Goal: Information Seeking & Learning: Learn about a topic

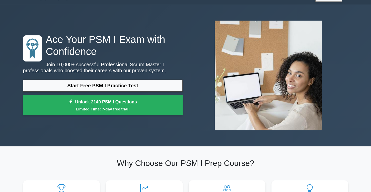
scroll to position [14, 0]
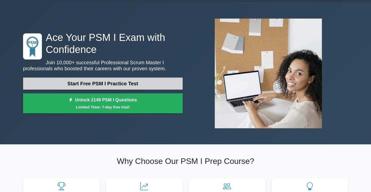
click at [134, 82] on link "Start Free PSM I Practice Test" at bounding box center [102, 83] width 159 height 12
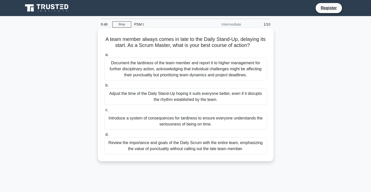
click at [205, 96] on div "Adjust the time of the Daily Stand-Up hoping it suits everyone better, even if …" at bounding box center [185, 96] width 162 height 17
click at [104, 87] on input "b. Adjust the time of the Daily Stand-Up hoping it suits everyone better, even …" at bounding box center [104, 85] width 0 height 3
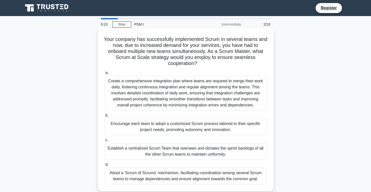
scroll to position [10, 0]
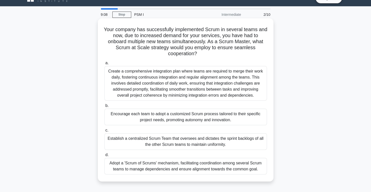
click at [215, 86] on div "Create a comprehensive integration plan where teams are required to merge their…" at bounding box center [185, 83] width 162 height 35
click at [104, 65] on input "a. Create a comprehensive integration plan where teams are required to merge th…" at bounding box center [104, 62] width 0 height 3
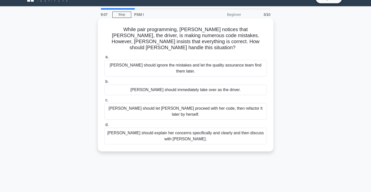
scroll to position [0, 0]
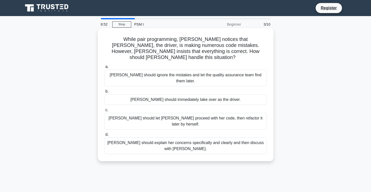
click at [211, 137] on div "Lisa should explain her concerns specifically and clearly and then discuss with…" at bounding box center [185, 145] width 162 height 17
click at [104, 133] on input "d. Lisa should explain her concerns specifically and clearly and then discuss w…" at bounding box center [104, 134] width 0 height 3
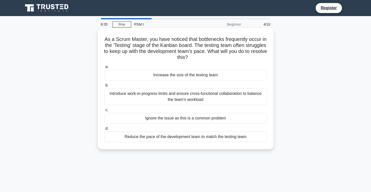
click at [203, 99] on div "Introduce work-in-progress limits and ensure cross-functional collaboration to …" at bounding box center [185, 96] width 162 height 17
click at [104, 87] on input "b. Introduce work-in-progress limits and ensure cross-functional collaboration …" at bounding box center [104, 85] width 0 height 3
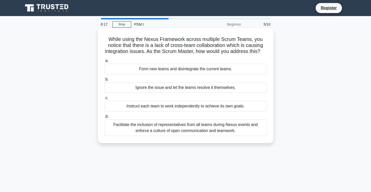
click at [237, 134] on div "Facilitate the inclusion of representatives from all teams during Nexus events …" at bounding box center [185, 127] width 162 height 17
click at [104, 118] on input "d. Facilitate the inclusion of representatives from all teams during Nexus even…" at bounding box center [104, 116] width 0 height 3
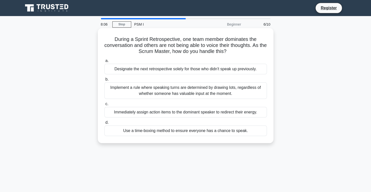
click at [203, 132] on div "Use a time-boxing method to ensure everyone has a chance to speak." at bounding box center [185, 130] width 162 height 11
click at [104, 124] on input "d. Use a time-boxing method to ensure everyone has a chance to speak." at bounding box center [104, 122] width 0 height 3
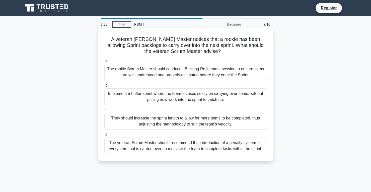
click at [236, 98] on div "Implement a buffer sprint where the team focuses solely on carrying over items,…" at bounding box center [185, 96] width 162 height 17
click at [104, 87] on input "b. Implement a buffer sprint where the team focuses solely on carrying over ite…" at bounding box center [104, 85] width 0 height 3
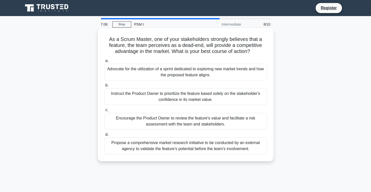
click at [226, 70] on div "Advocate for the utilization of a sprint dedicated to exploring new market tren…" at bounding box center [185, 72] width 162 height 17
click at [104, 62] on input "a. Advocate for the utilization of a sprint dedicated to exploring new market t…" at bounding box center [104, 60] width 0 height 3
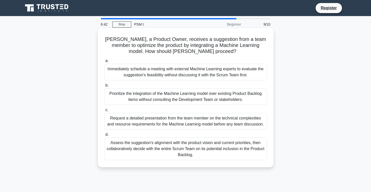
click at [220, 146] on div "Assess the suggestion's alignment with the product vision and current prioritie…" at bounding box center [185, 148] width 162 height 23
click at [104, 136] on input "d. Assess the suggestion's alignment with the product vision and current priori…" at bounding box center [104, 134] width 0 height 3
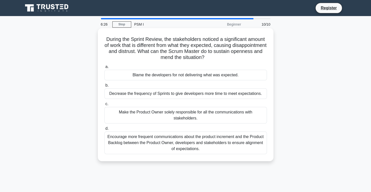
click at [203, 136] on div "Encourage more frequent communications about the product increment and the Prod…" at bounding box center [185, 142] width 162 height 23
click at [104, 130] on input "d. Encourage more frequent communications about the product increment and the P…" at bounding box center [104, 128] width 0 height 3
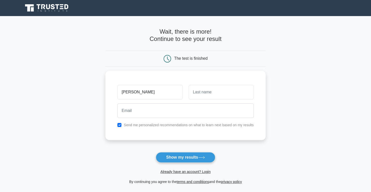
type input "[PERSON_NAME]"
type input "Phillips"
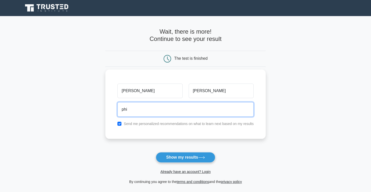
type input "phillips.peter@hotmail.com"
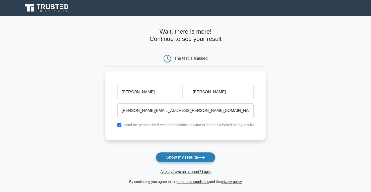
click at [181, 158] on button "Show my results" at bounding box center [185, 157] width 59 height 11
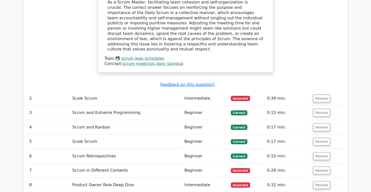
scroll to position [620, 0]
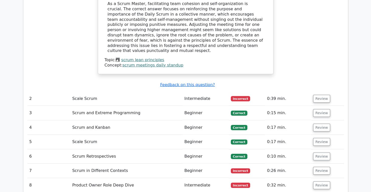
click at [110, 178] on td "Product Owner Role Deep Dive" at bounding box center [126, 185] width 112 height 14
click at [320, 95] on button "Review" at bounding box center [321, 99] width 17 height 8
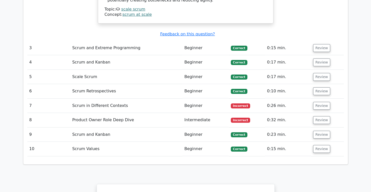
scroll to position [948, 0]
